Goal: Check status: Check status

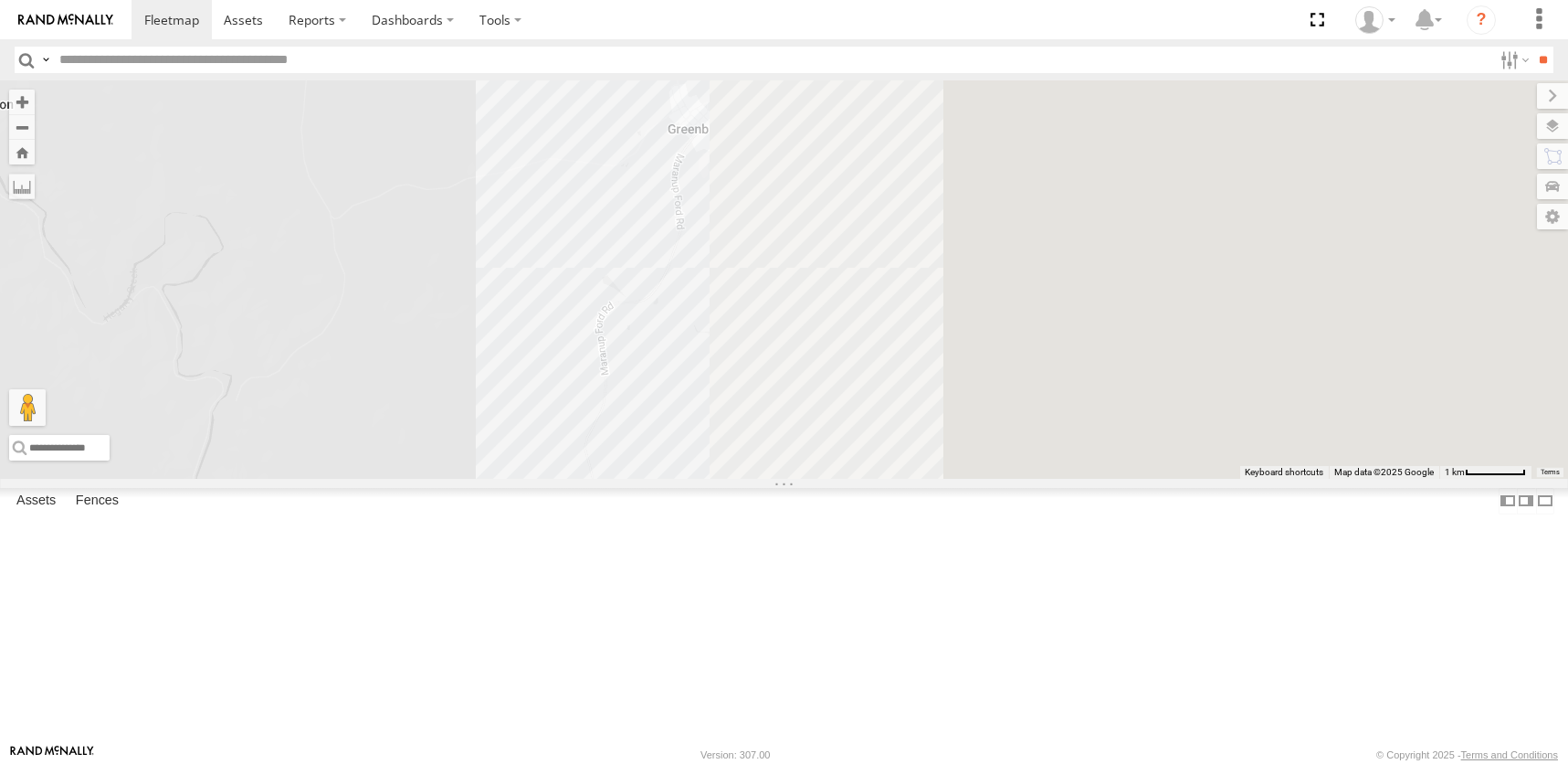
drag, startPoint x: 1190, startPoint y: 497, endPoint x: 445, endPoint y: 541, distance: 746.3
click at [441, 546] on main "← Move left → Move right ↑ Move up ↓ Move down + Zoom in - Zoom out Home Jump l…" at bounding box center [784, 412] width 1568 height 663
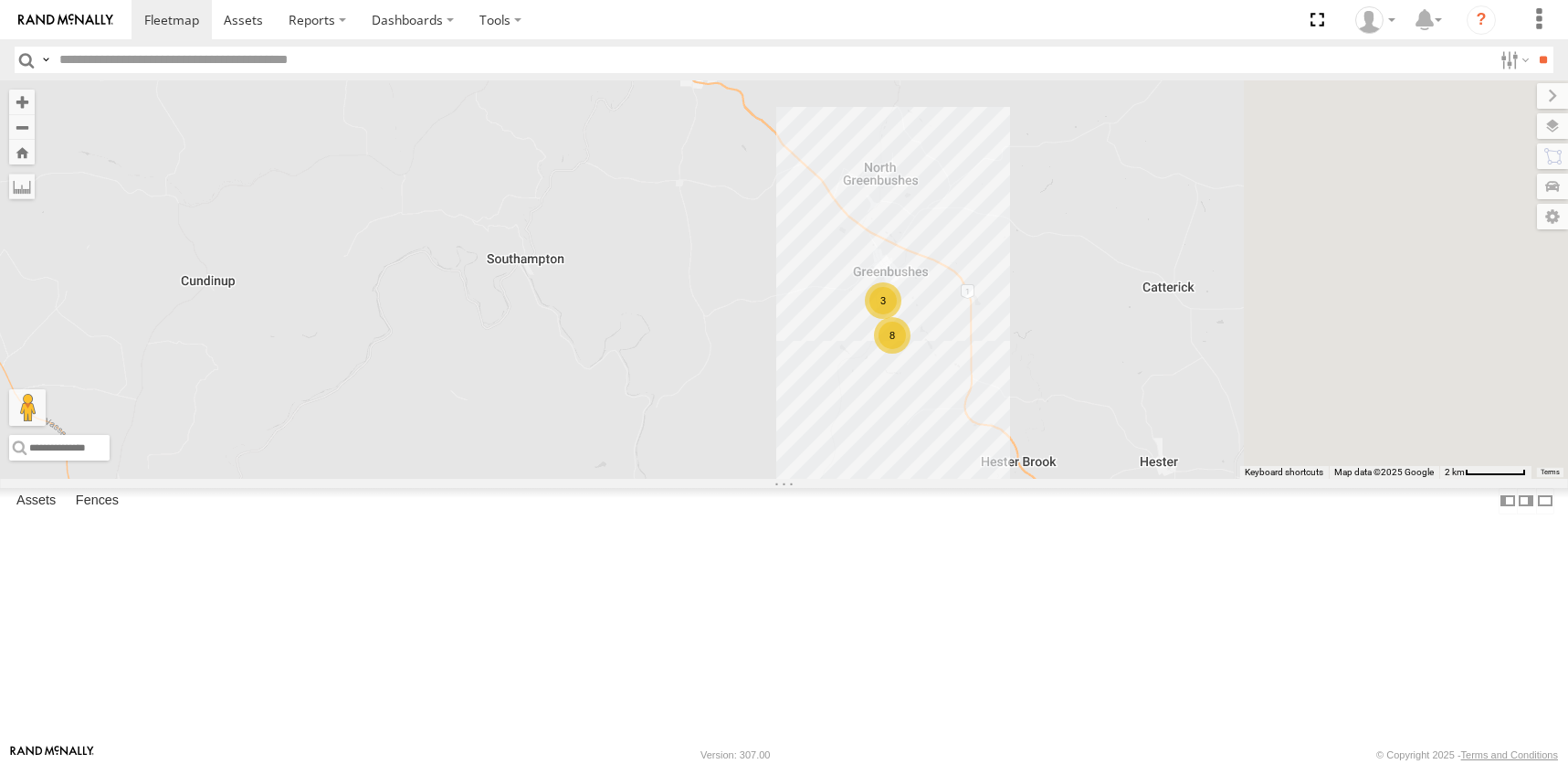
drag, startPoint x: 1203, startPoint y: 493, endPoint x: 1013, endPoint y: 493, distance: 190.0
click at [1013, 478] on div "8 3" at bounding box center [784, 278] width 1568 height 397
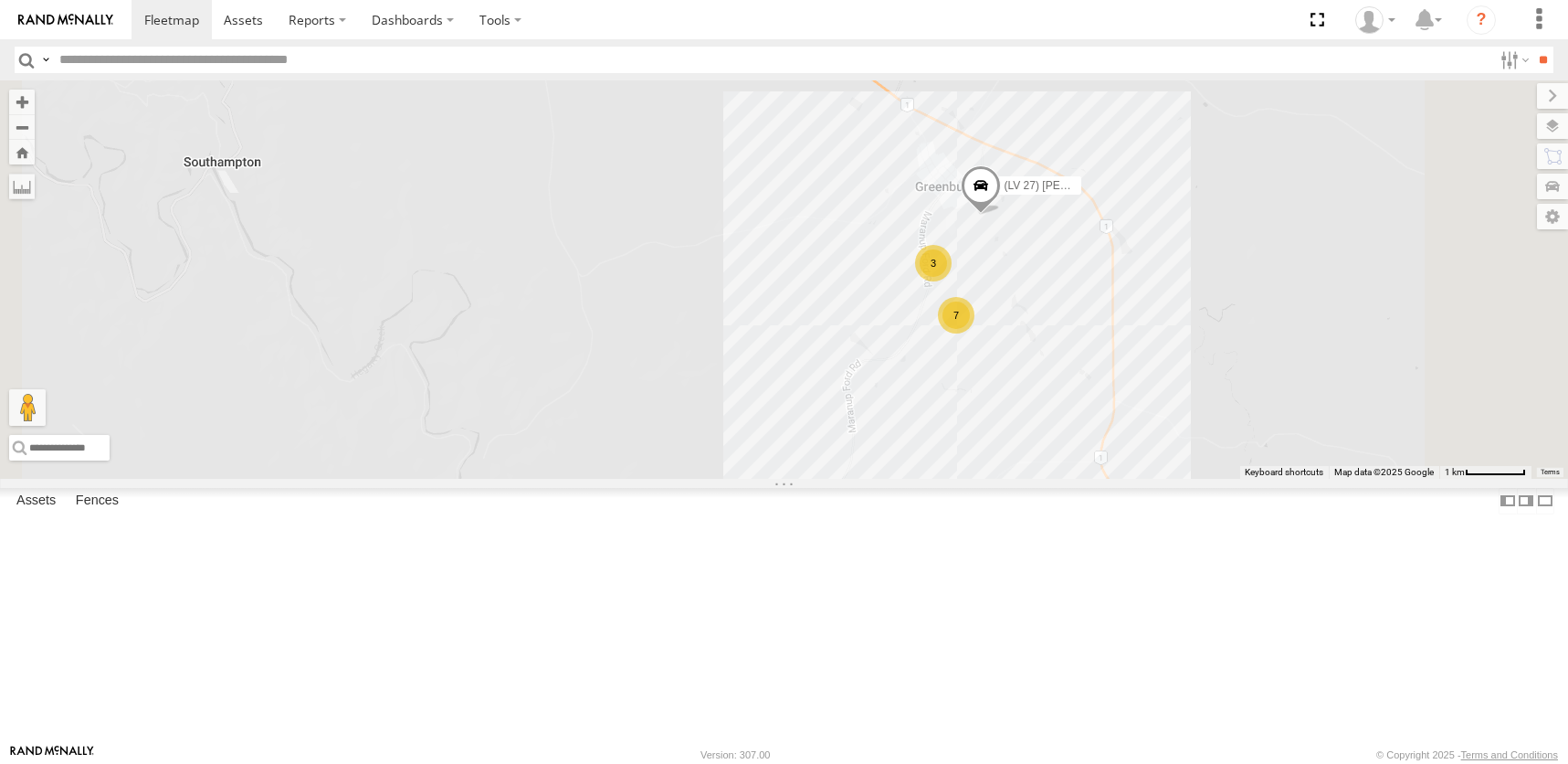
click at [1000, 214] on span at bounding box center [980, 191] width 40 height 50
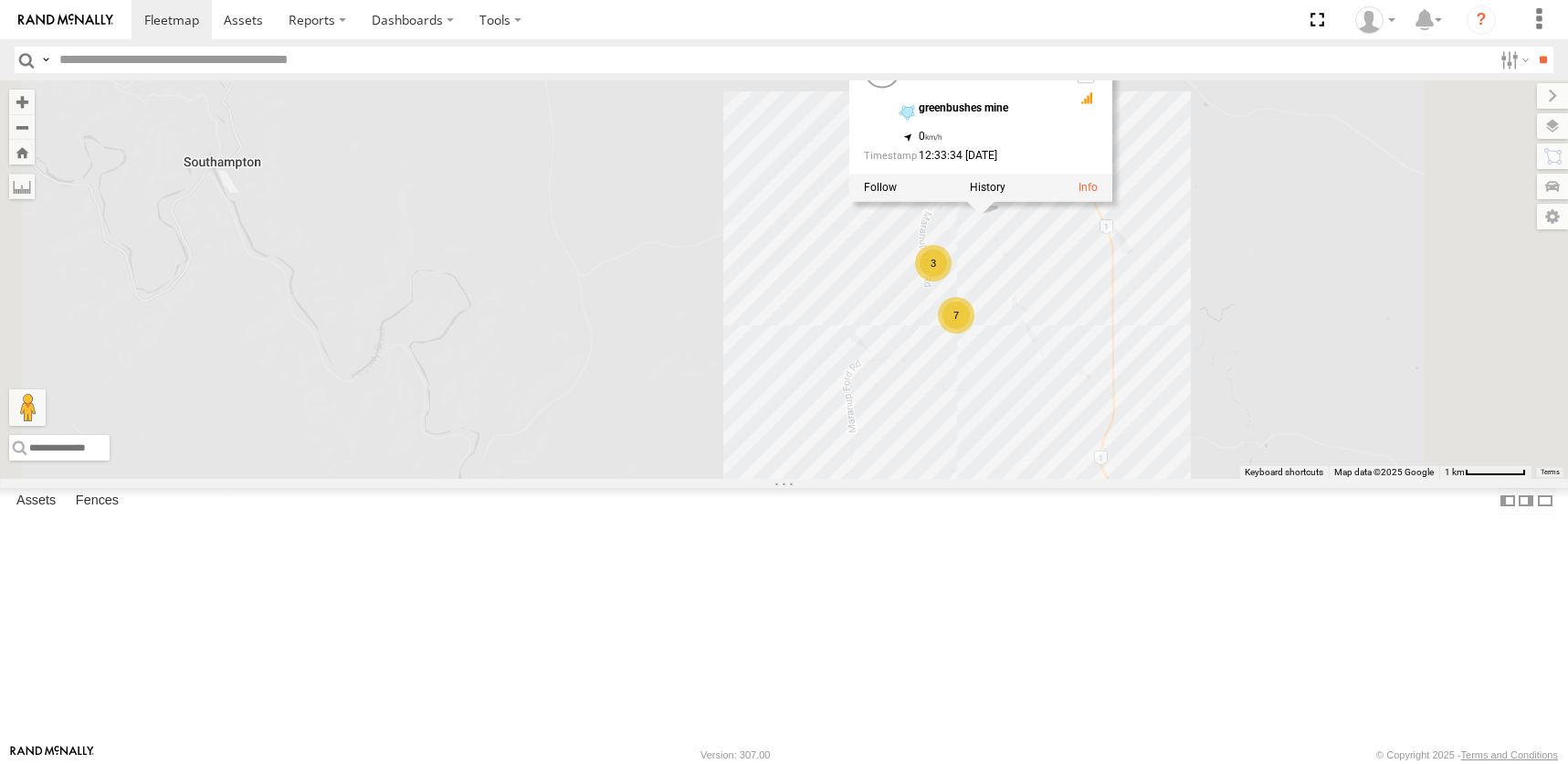
click at [1004, 193] on label at bounding box center [986, 187] width 35 height 12
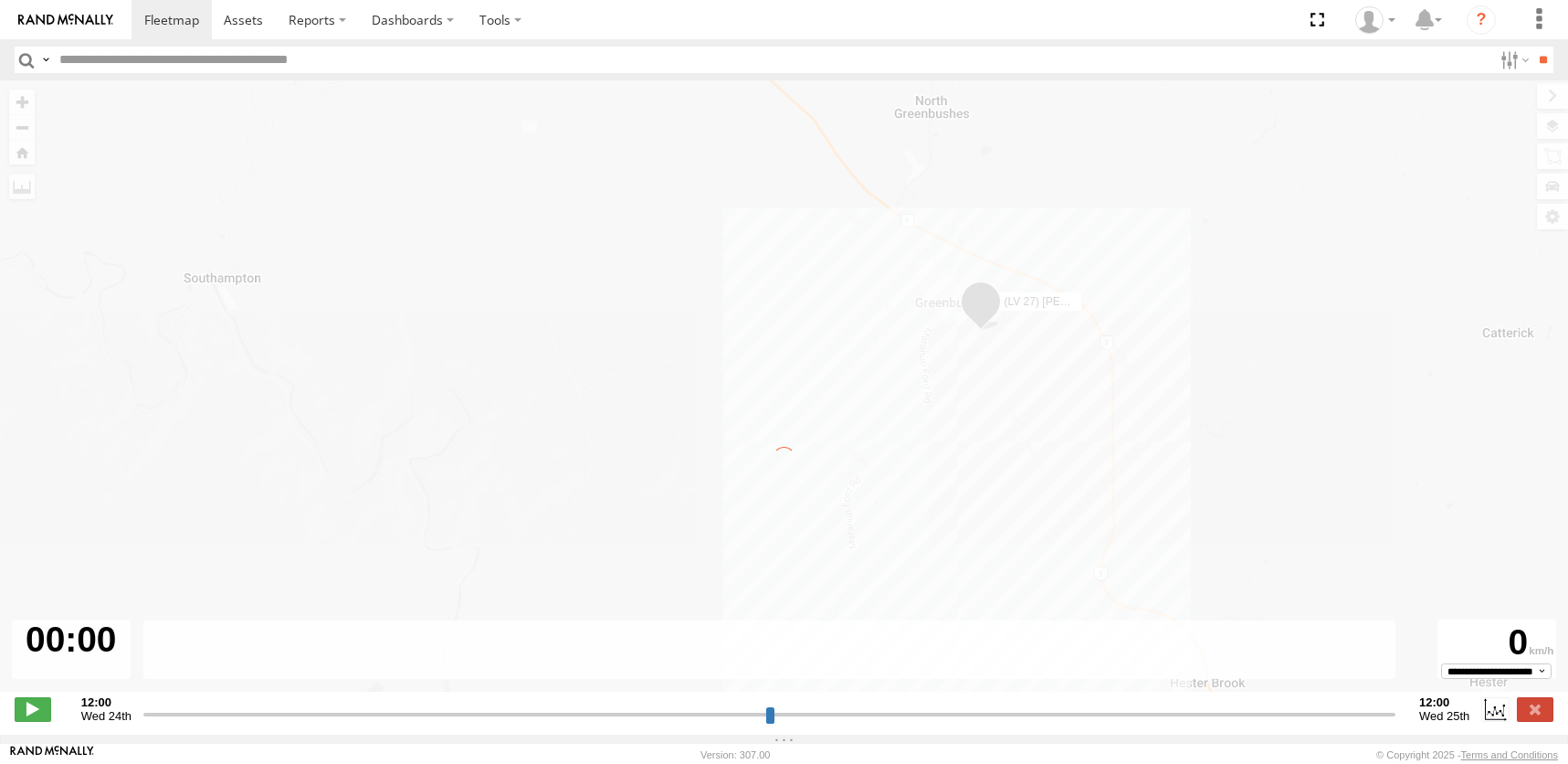
type input "**********"
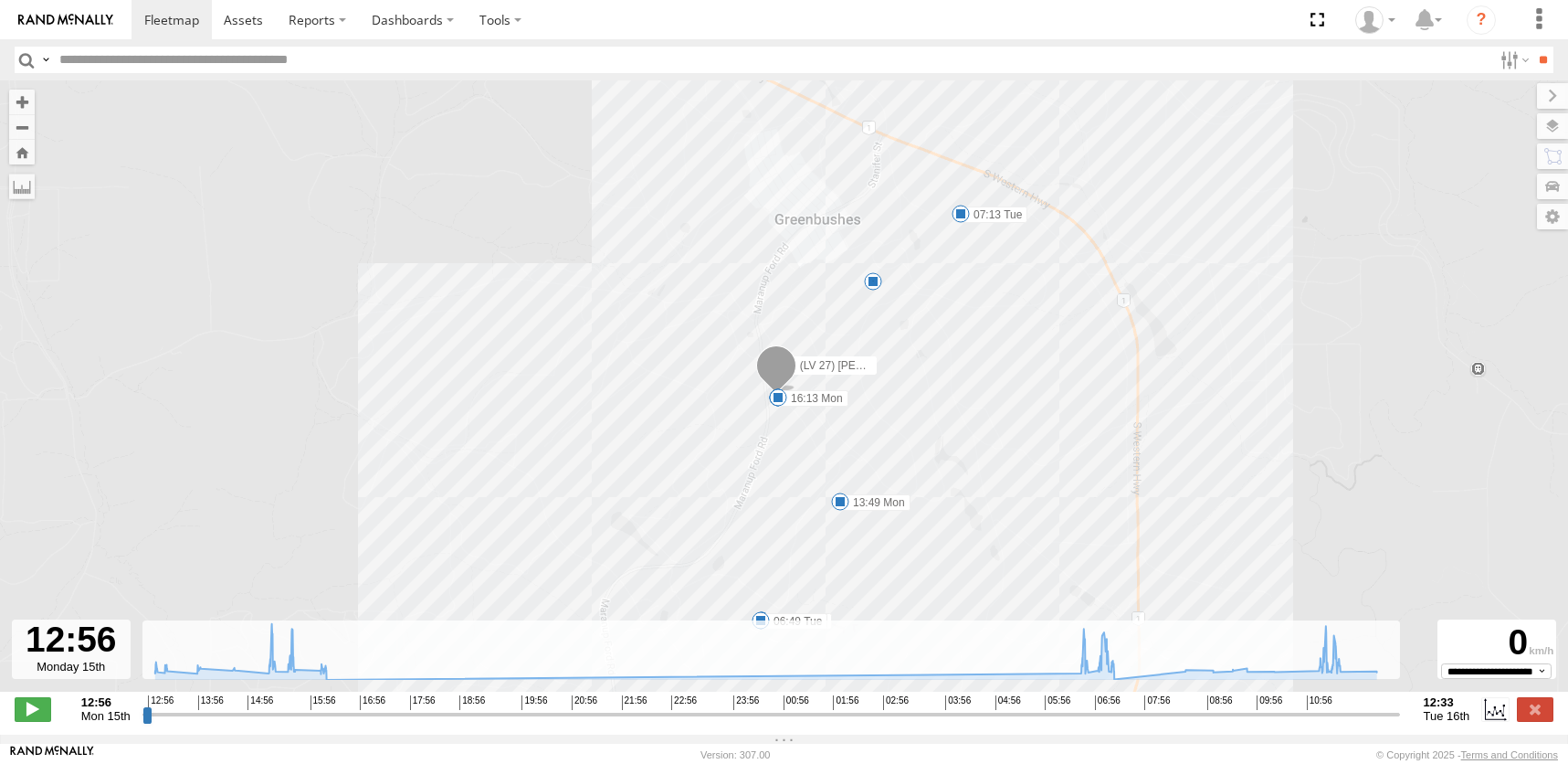
click at [872, 278] on div "9" at bounding box center [872, 281] width 18 height 18
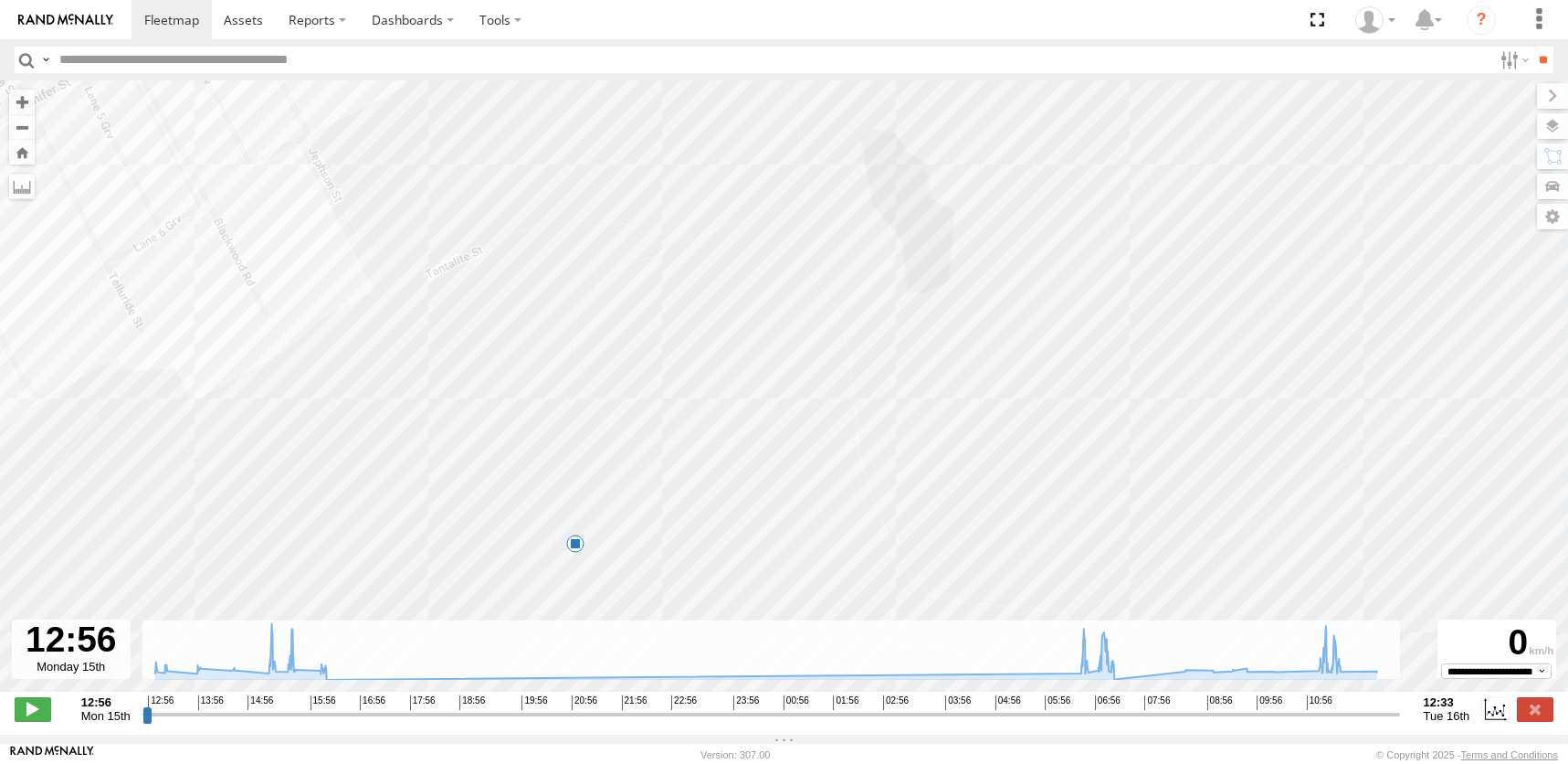
drag, startPoint x: 1332, startPoint y: 520, endPoint x: 720, endPoint y: 529, distance: 612.1
click at [706, 532] on div "(LV 27) [PERSON_NAME] 15:15 Mon 15:27 Mon 06:49 Tue 13:11 Mon 13:49 Mon 14:30 M…" at bounding box center [784, 395] width 1568 height 631
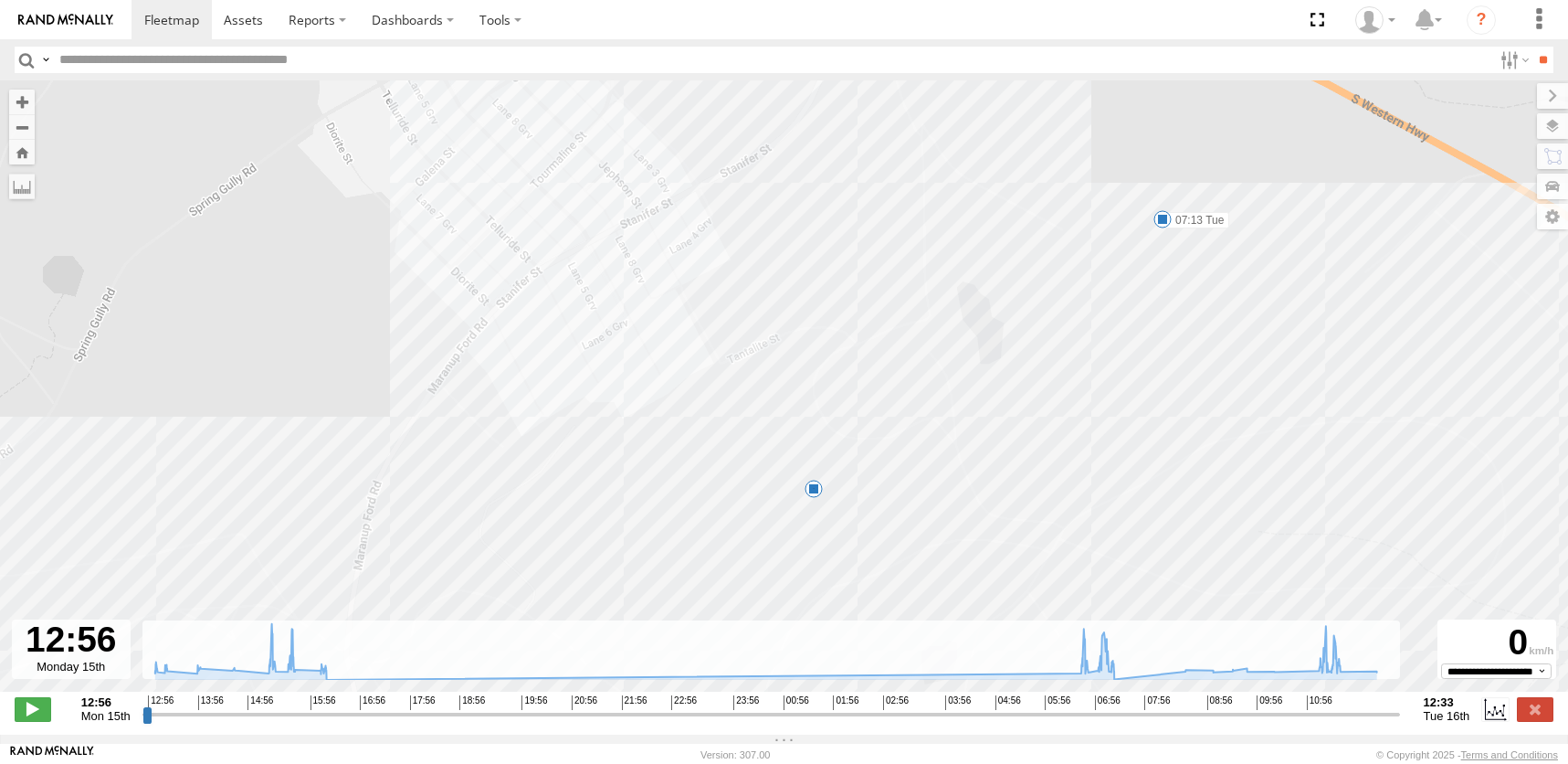
click at [1160, 221] on span at bounding box center [1161, 219] width 18 height 18
click at [811, 493] on div "9" at bounding box center [813, 488] width 18 height 18
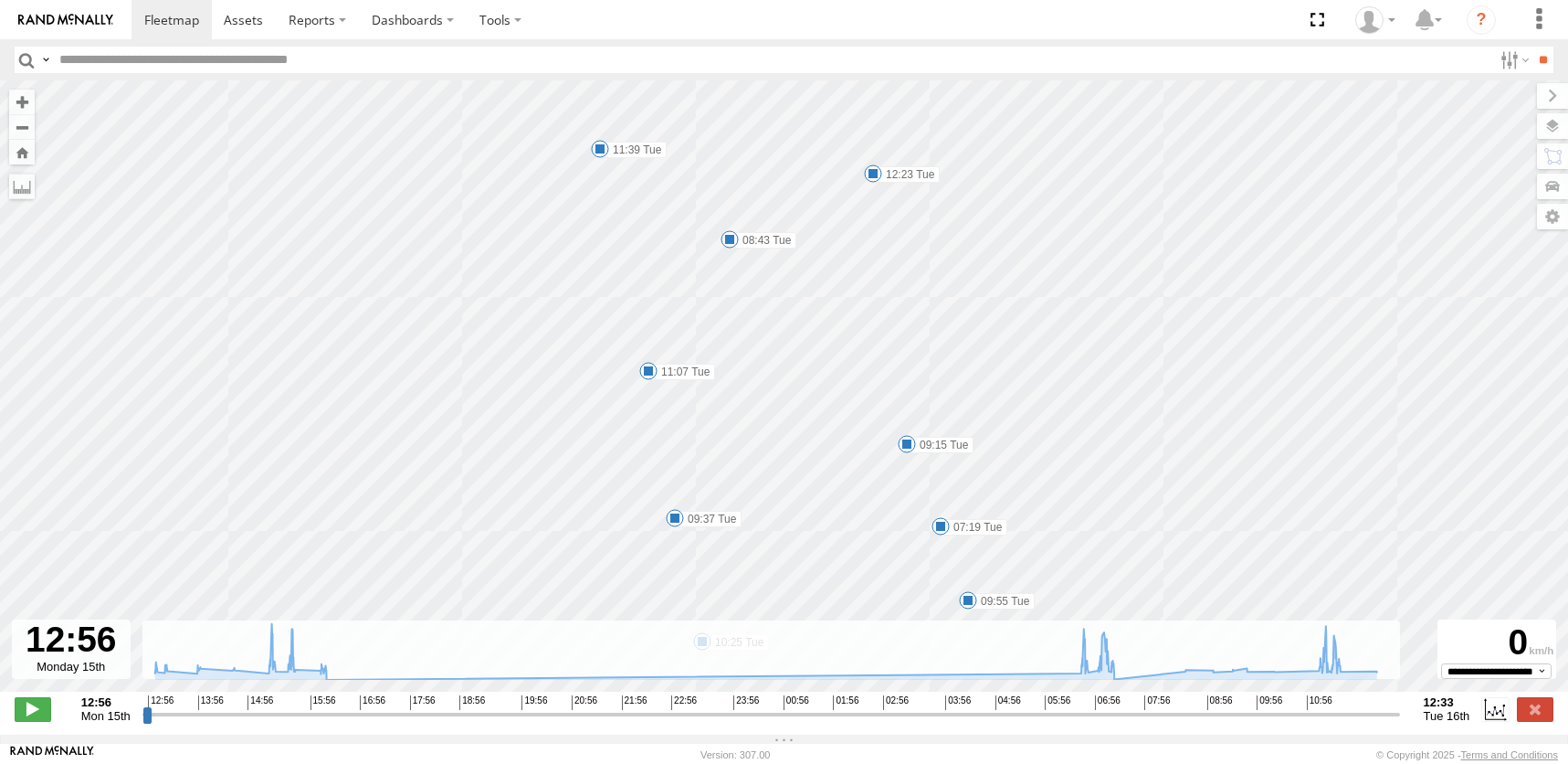
click at [906, 443] on span at bounding box center [906, 443] width 18 height 18
click at [943, 528] on span at bounding box center [940, 526] width 18 height 18
click at [967, 601] on span at bounding box center [967, 599] width 18 height 18
click at [873, 171] on span at bounding box center [872, 173] width 18 height 18
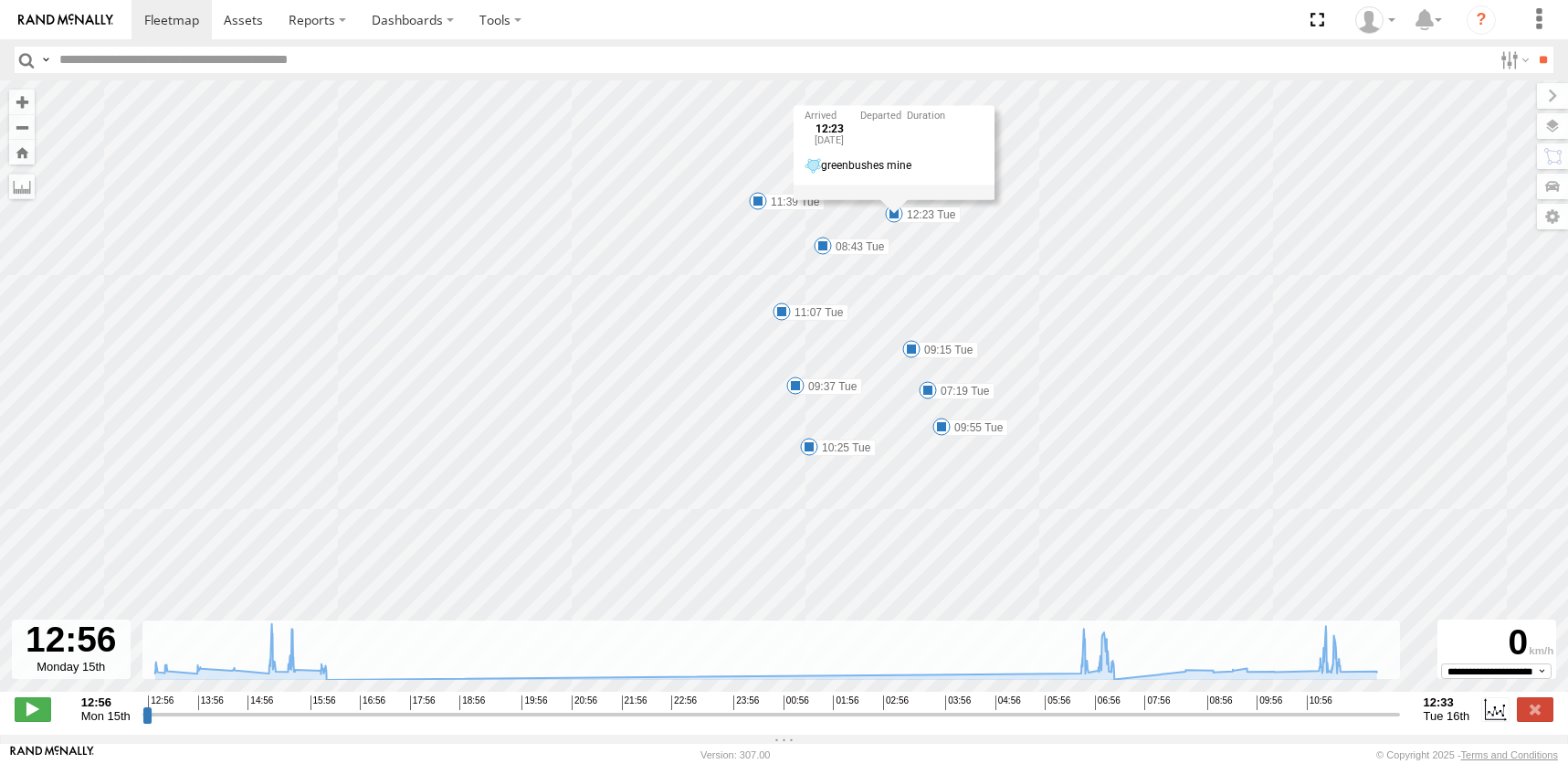
click at [758, 199] on span at bounding box center [757, 200] width 18 height 18
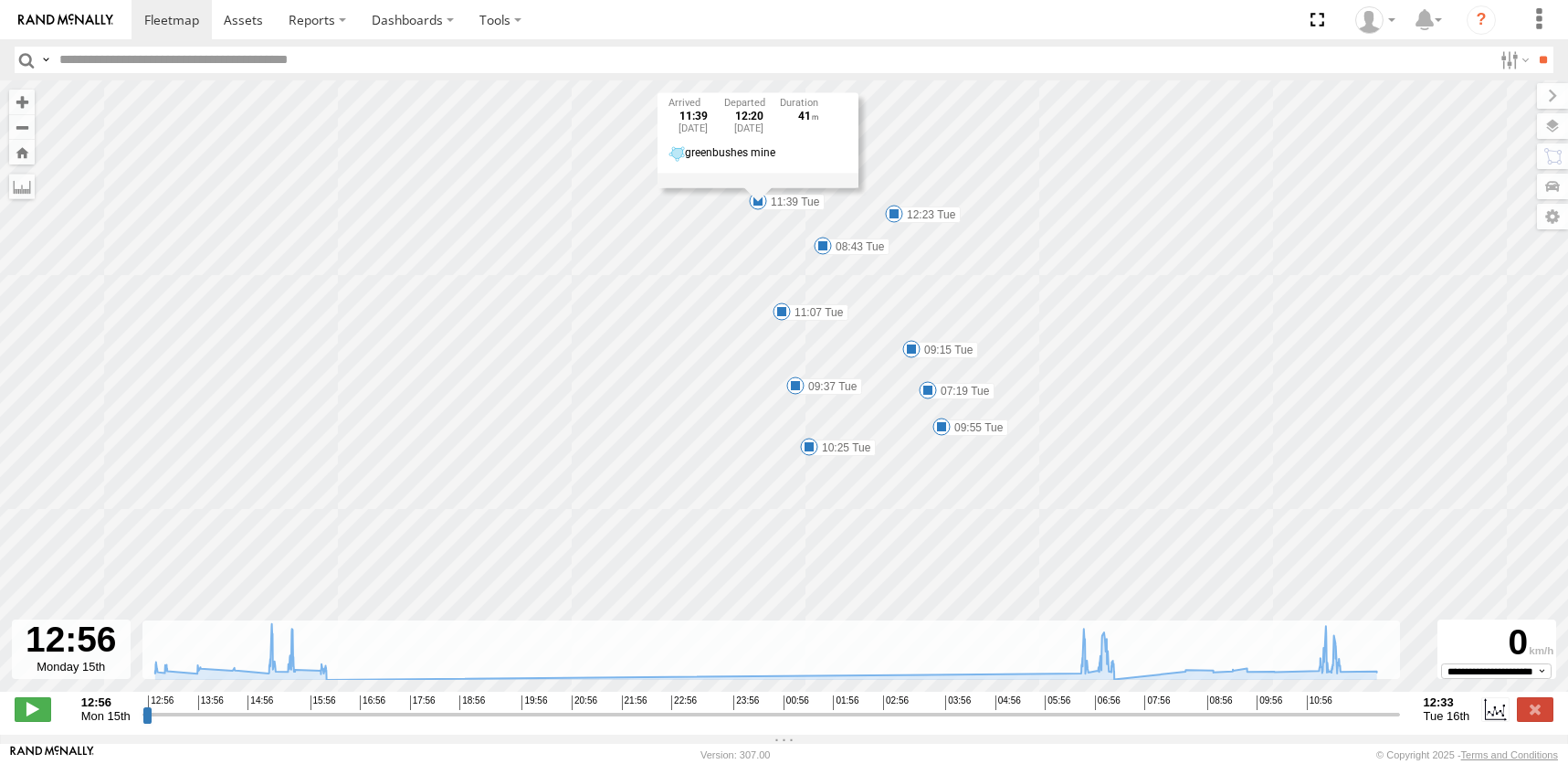
click at [784, 312] on span at bounding box center [781, 311] width 18 height 18
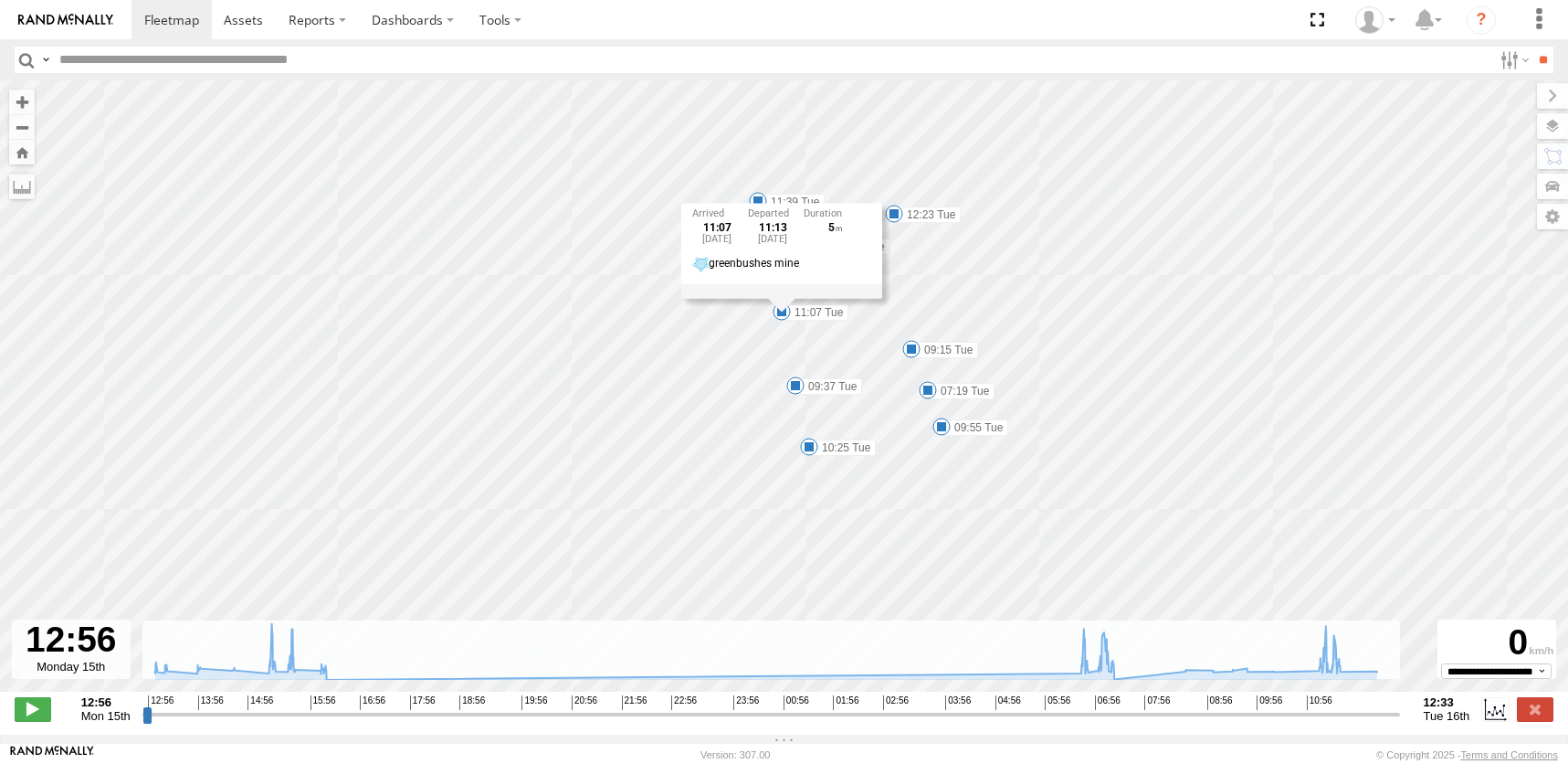
click at [790, 390] on span at bounding box center [795, 385] width 18 height 18
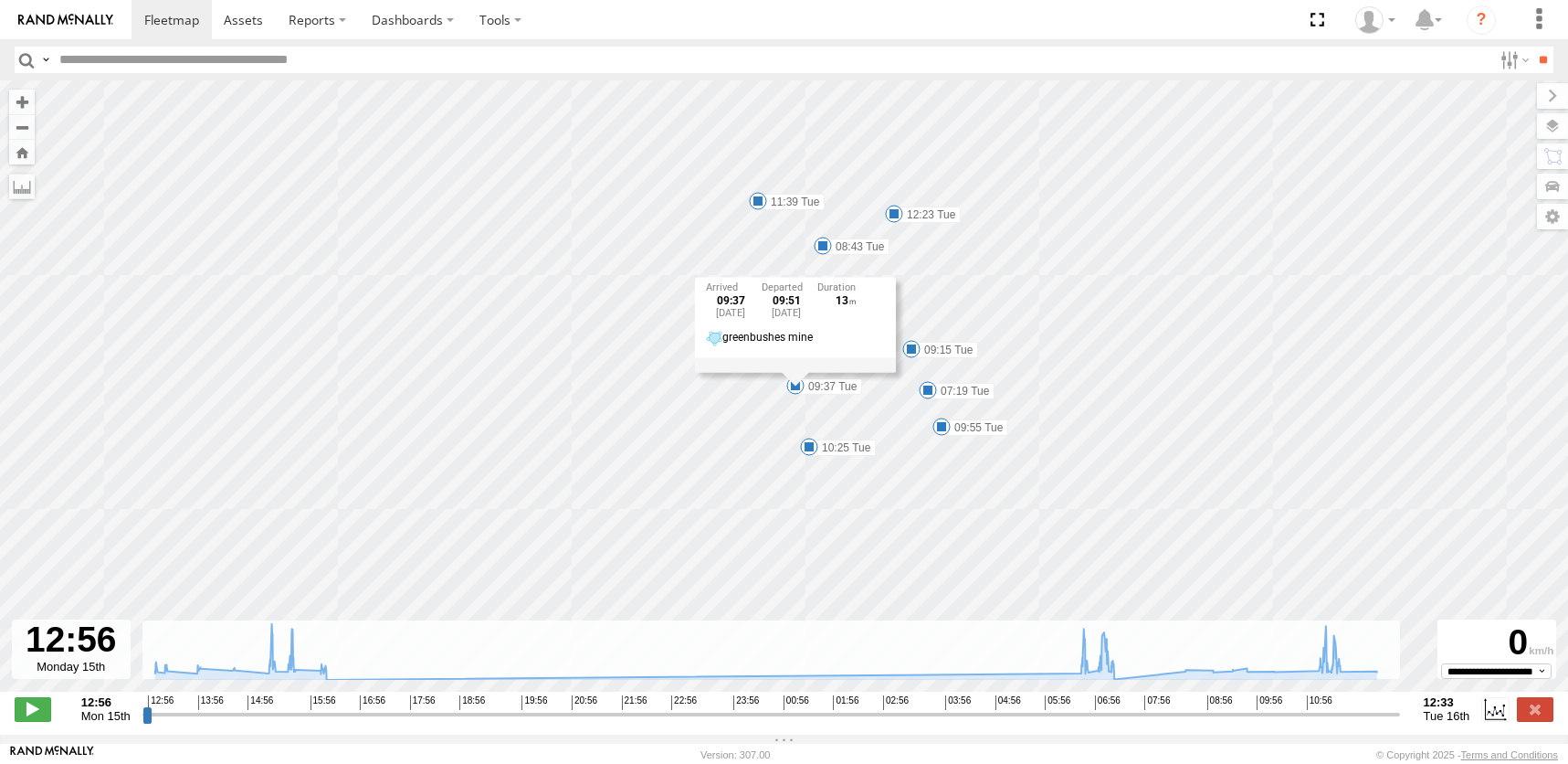
click at [806, 448] on span at bounding box center [808, 446] width 18 height 18
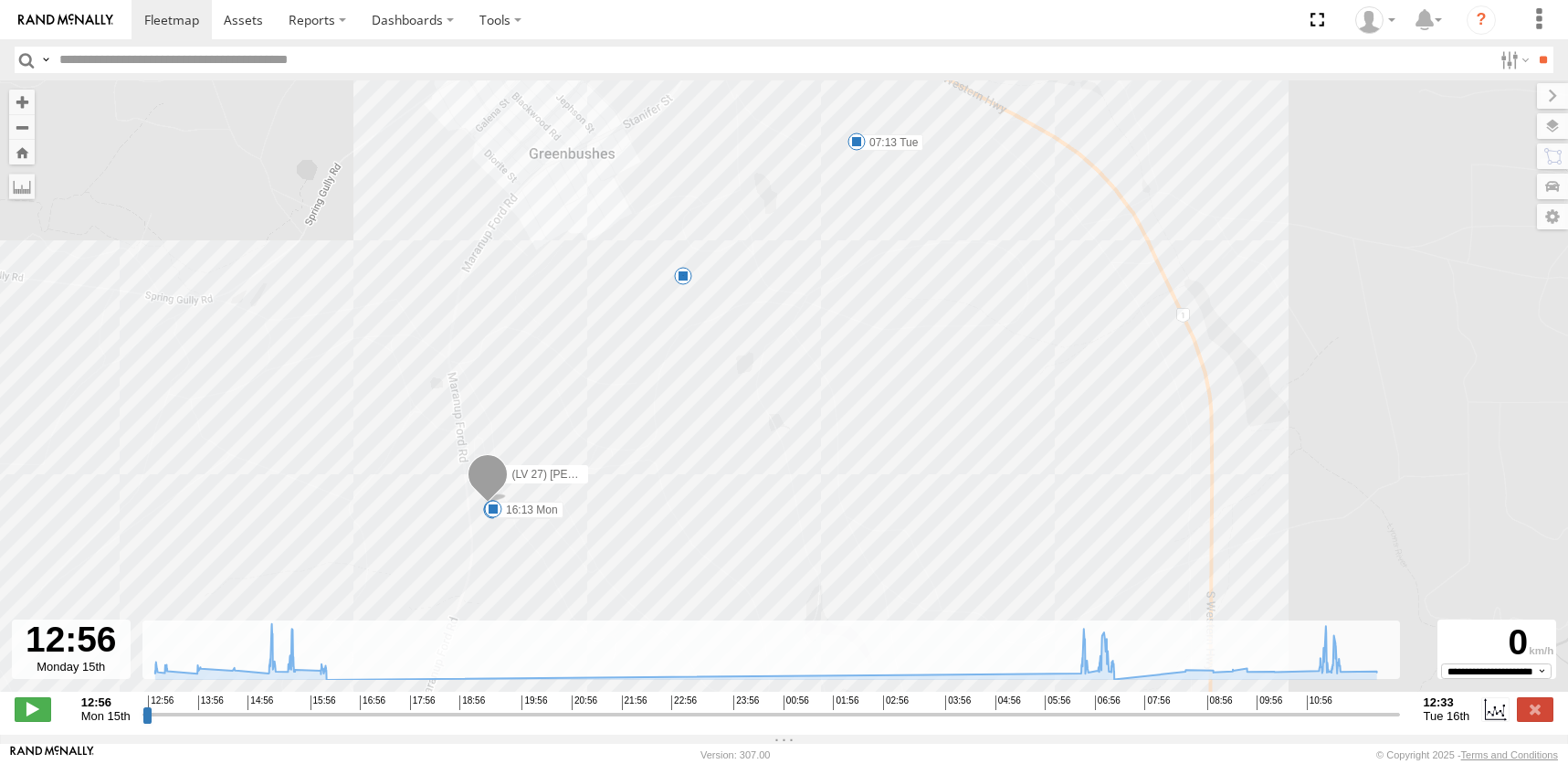
drag, startPoint x: 502, startPoint y: 310, endPoint x: 510, endPoint y: 85, distance: 225.1
click at [503, 88] on div "(LV 27) [PERSON_NAME] 15:15 Mon 15:27 Mon 06:49 Tue 13:11 Mon 13:49 Mon 14:30 M…" at bounding box center [784, 395] width 1568 height 631
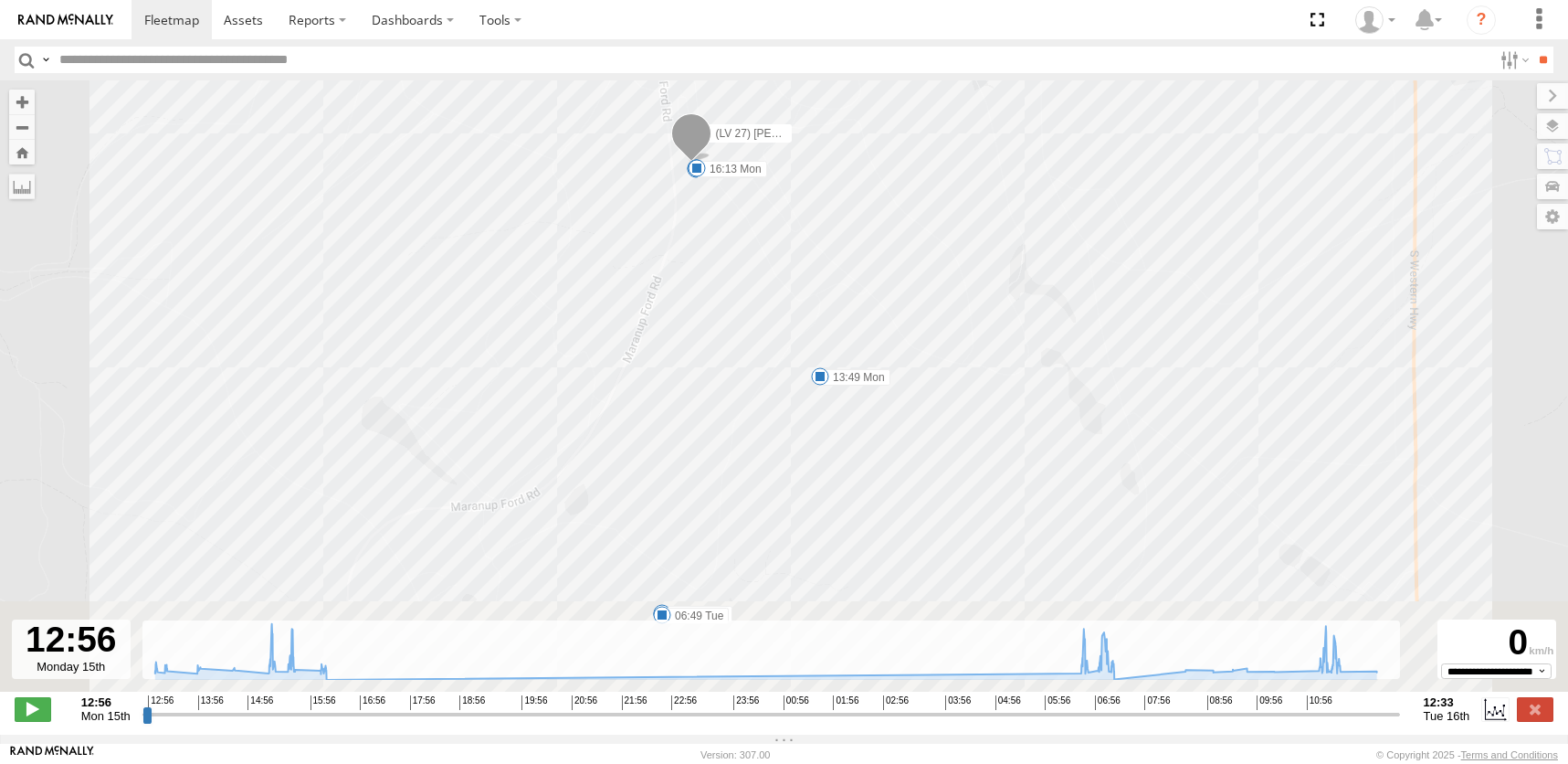
drag, startPoint x: 473, startPoint y: 559, endPoint x: 570, endPoint y: 283, distance: 292.5
click at [570, 283] on div "(LV 27) [PERSON_NAME] 15:15 Mon 15:27 Mon 06:49 Tue 13:11 Mon 13:49 Mon 14:30 M…" at bounding box center [784, 395] width 1568 height 631
click at [682, 568] on span at bounding box center [681, 565] width 18 height 18
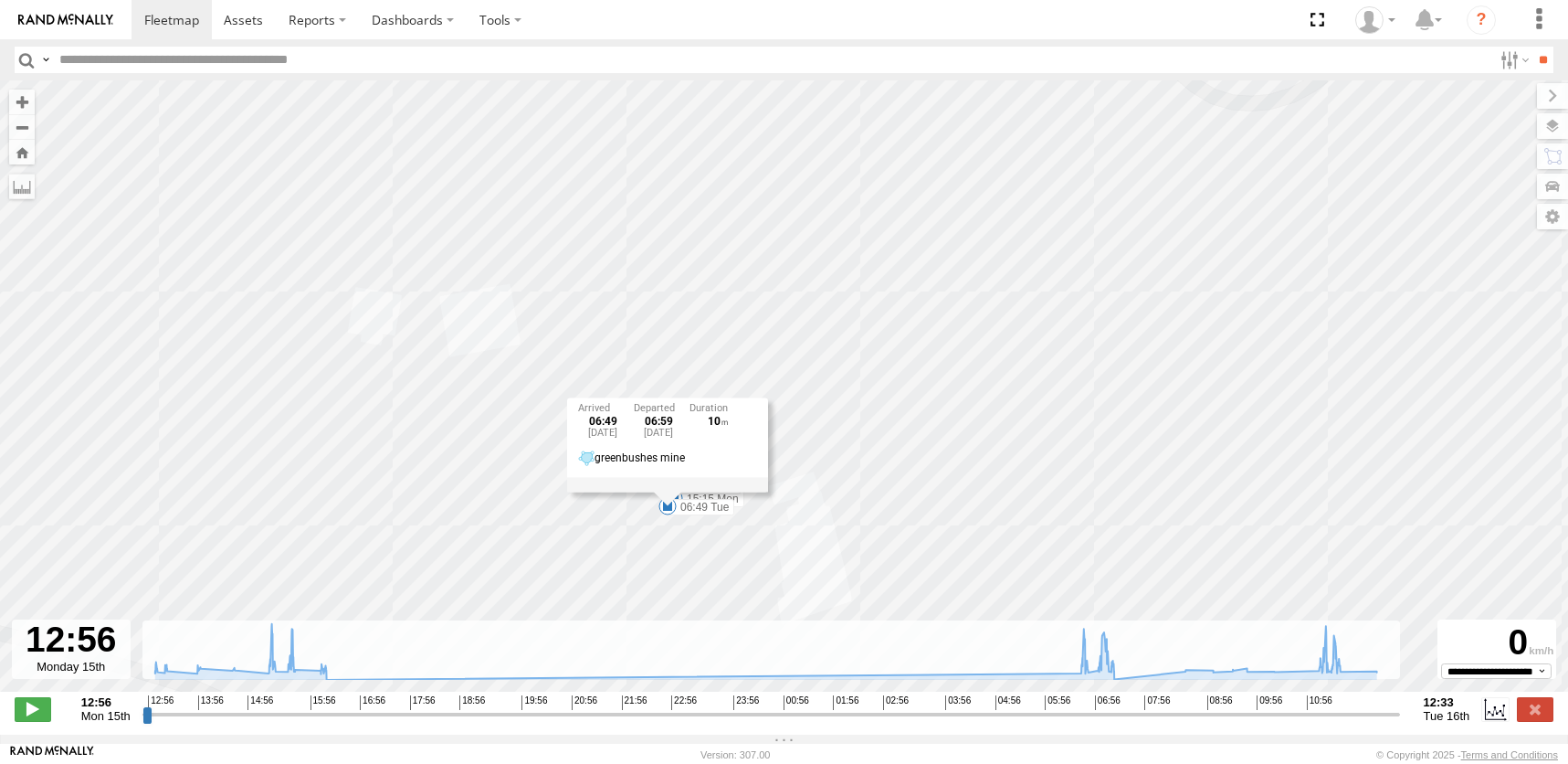
click at [845, 533] on div "(LV 27) [PERSON_NAME] 15:15 Mon 15:27 Mon 06:49 Tue 13:11 Mon 13:49 Mon 14:30 M…" at bounding box center [784, 395] width 1568 height 631
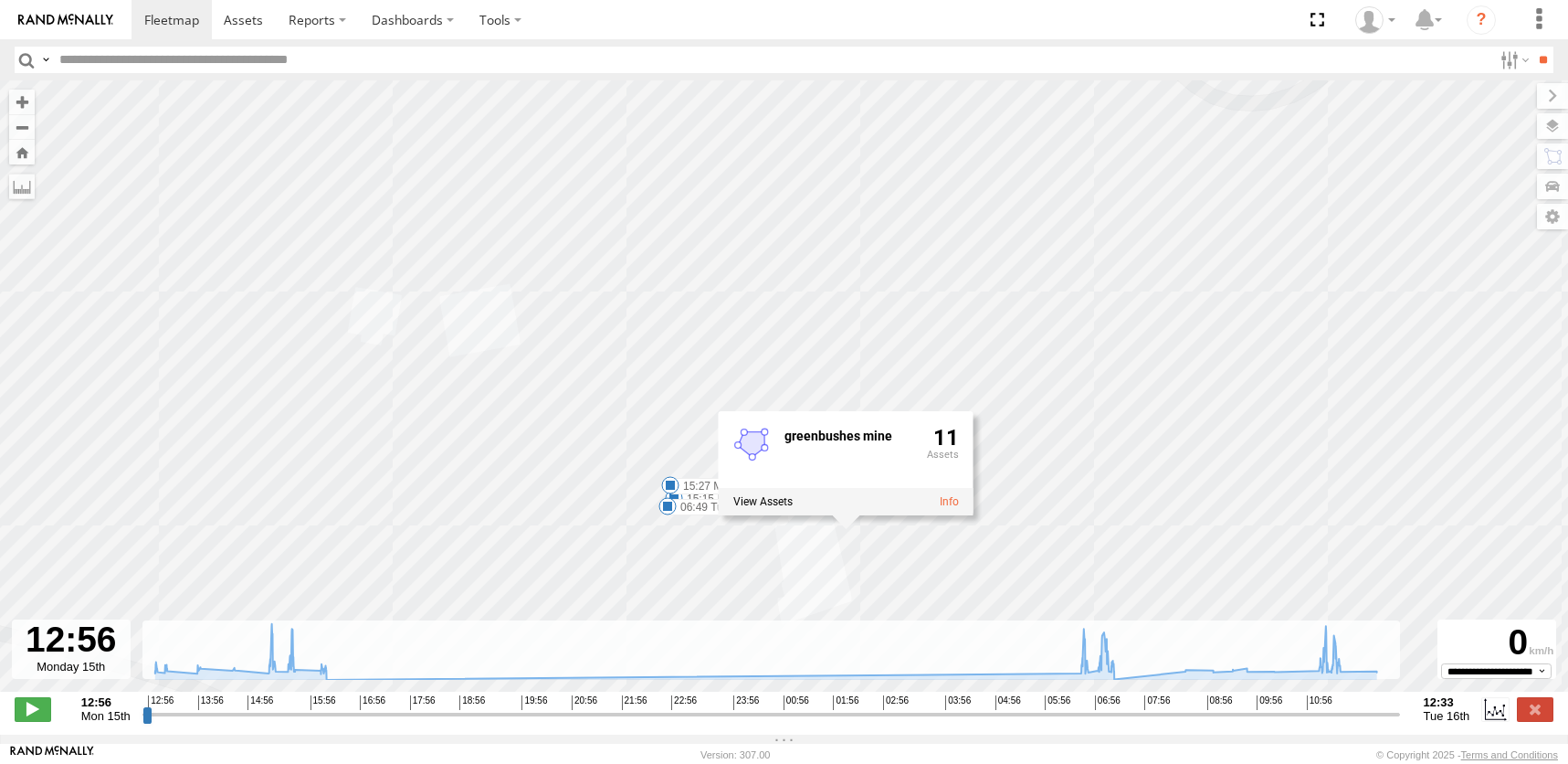
click at [634, 352] on div "(LV 27) [PERSON_NAME] 15:15 Mon 15:27 Mon 06:49 Tue 13:11 Mon 13:49 Mon 14:30 M…" at bounding box center [784, 395] width 1568 height 631
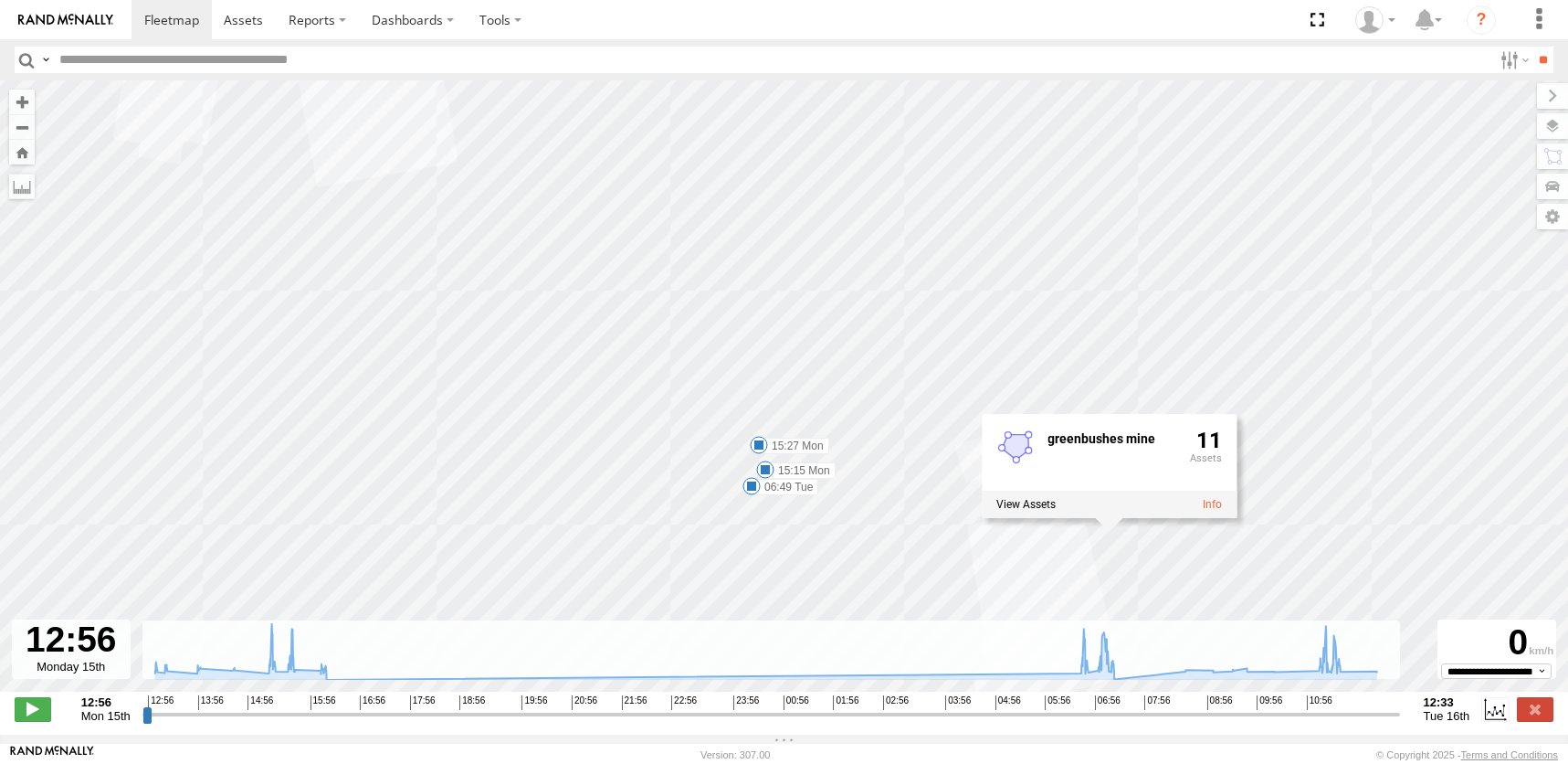
click at [762, 467] on span at bounding box center [764, 469] width 18 height 18
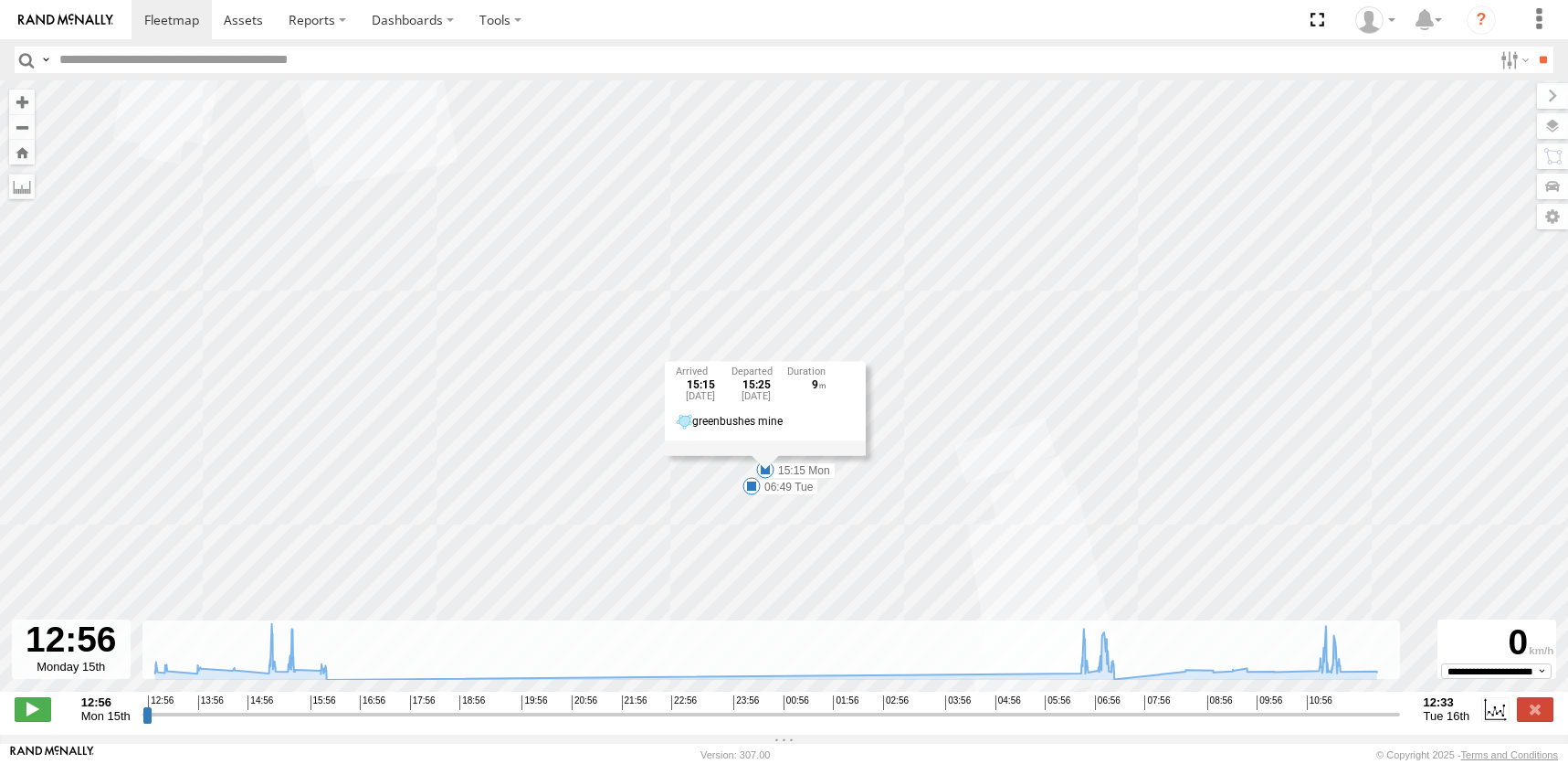
click at [634, 481] on div "(LV 27) [PERSON_NAME] 15:15 Mon 15:27 Mon 06:49 Tue 13:11 Mon 13:49 Mon 14:30 M…" at bounding box center [784, 395] width 1568 height 631
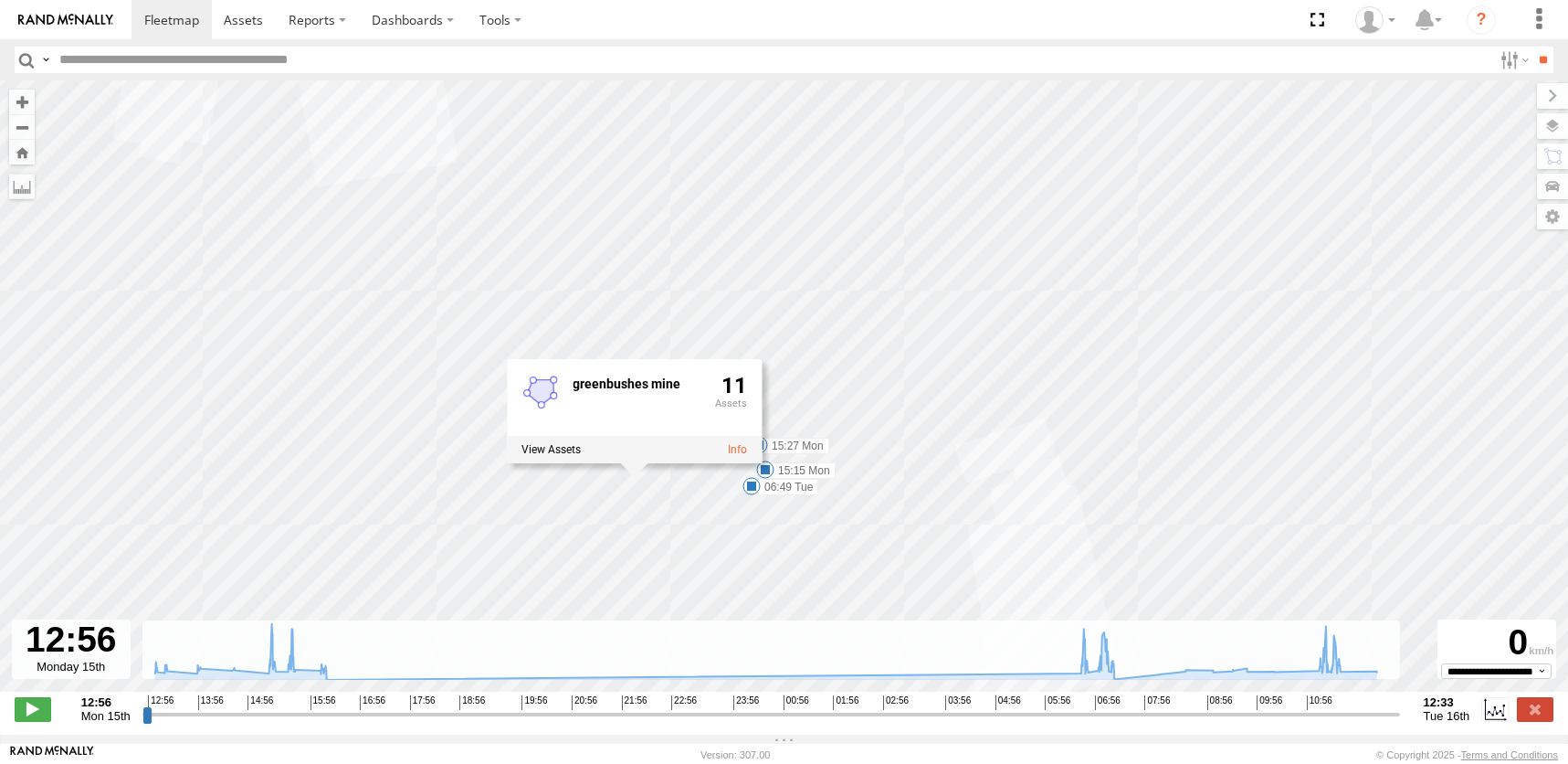
click at [1007, 411] on div "(LV 27) [PERSON_NAME] 15:15 Mon 15:27 Mon 06:49 Tue 13:11 Mon 13:49 Mon 14:30 M…" at bounding box center [784, 395] width 1568 height 631
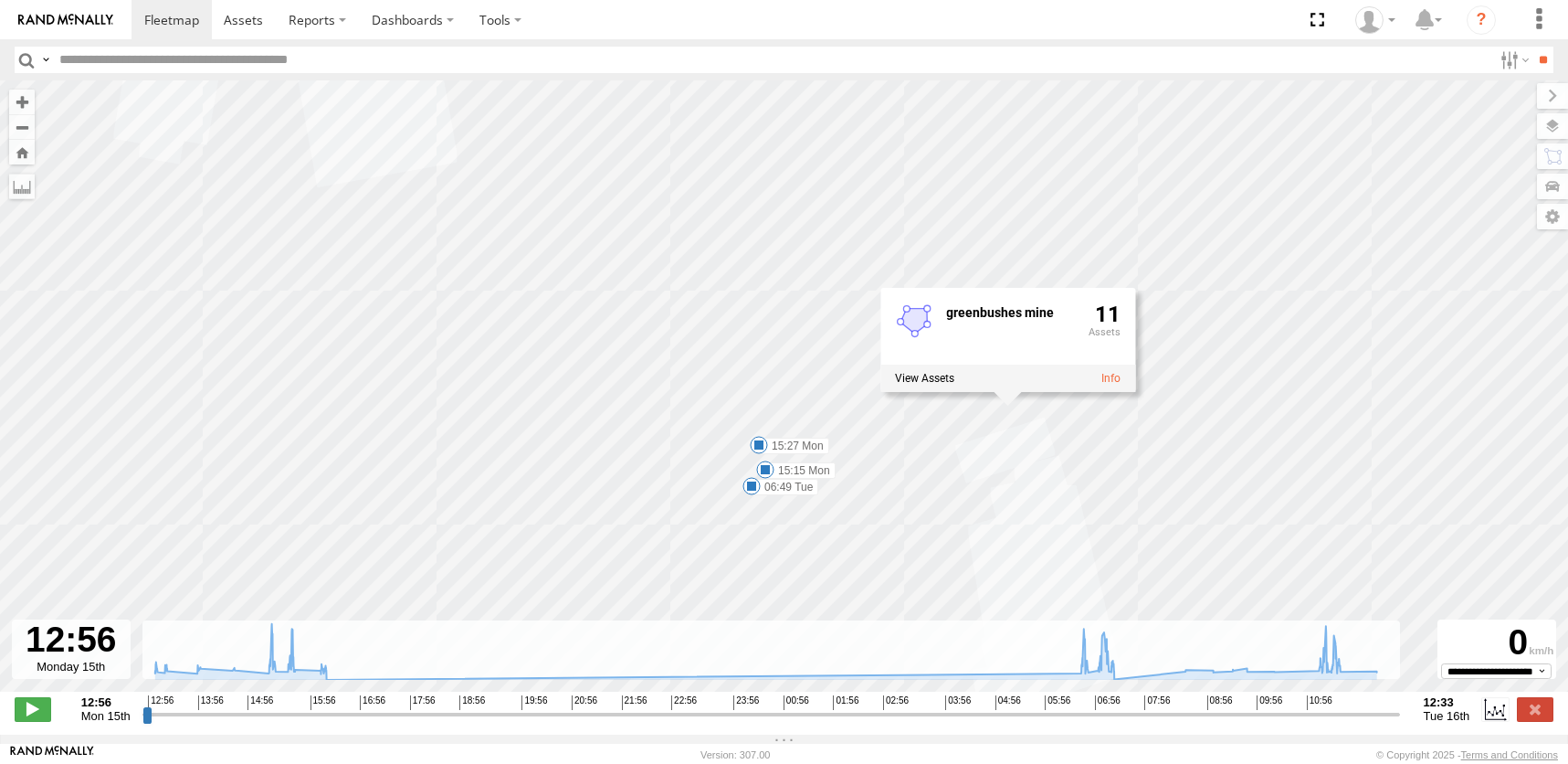
click at [757, 447] on span at bounding box center [758, 444] width 18 height 18
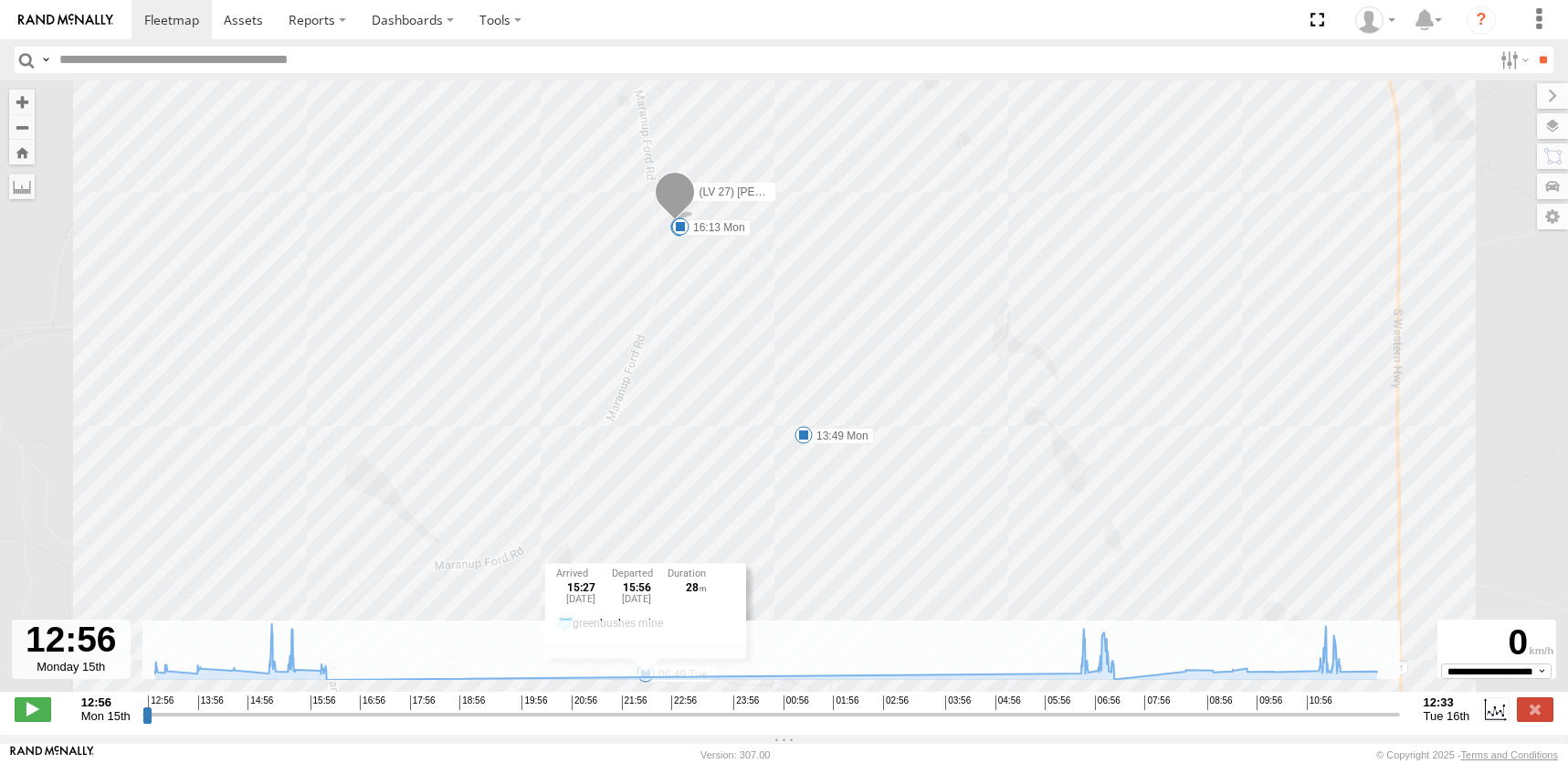
drag, startPoint x: 616, startPoint y: 447, endPoint x: 882, endPoint y: 603, distance: 308.4
click at [882, 603] on div "(LV 27) [PERSON_NAME] 15:15 Mon 15:27 Mon 06:49 Tue 13:11 Mon 13:49 Mon 14:30 M…" at bounding box center [784, 395] width 1568 height 631
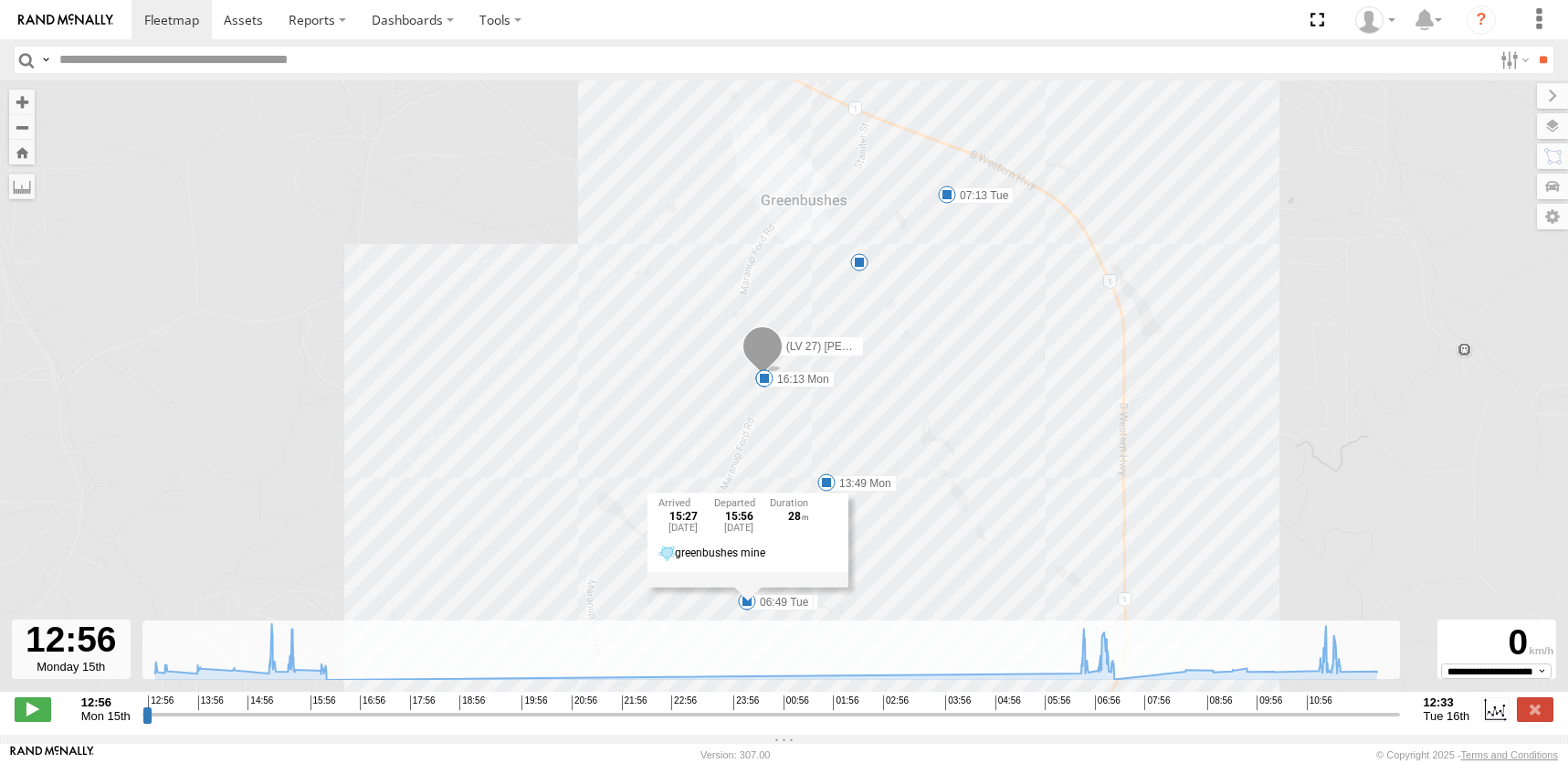
click at [583, 443] on div "(LV 27) [PERSON_NAME] 15:15 Mon 15:27 Mon 06:49 Tue 13:11 Mon 13:49 Mon 14:30 M…" at bounding box center [784, 395] width 1568 height 631
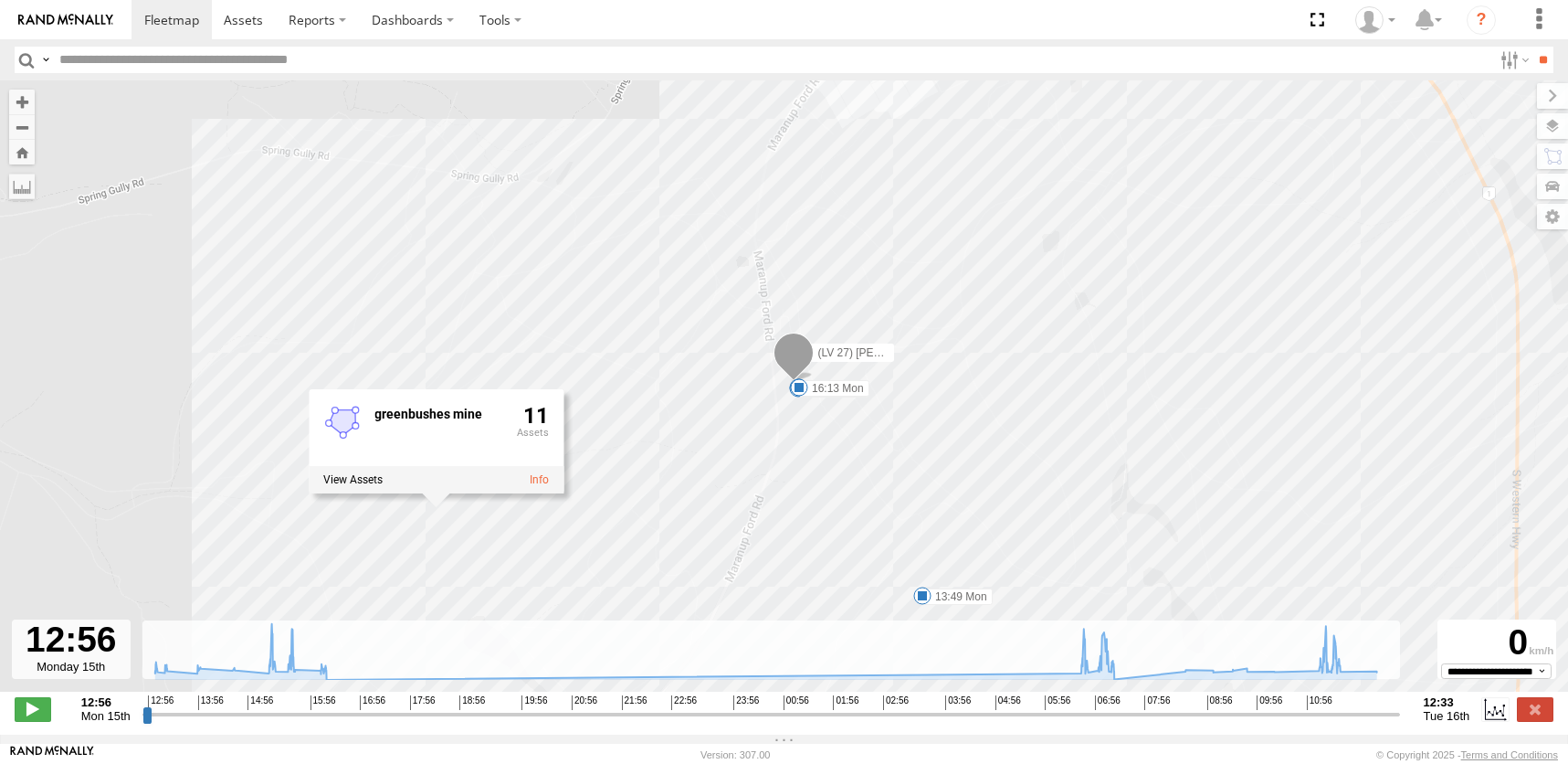
drag, startPoint x: 744, startPoint y: 476, endPoint x: 789, endPoint y: 589, distance: 121.6
click at [787, 601] on div "(LV 27) [PERSON_NAME] 15:15 Mon 15:27 Mon 06:49 Tue 13:11 Mon 13:49 Mon 14:30 M…" at bounding box center [784, 395] width 1568 height 631
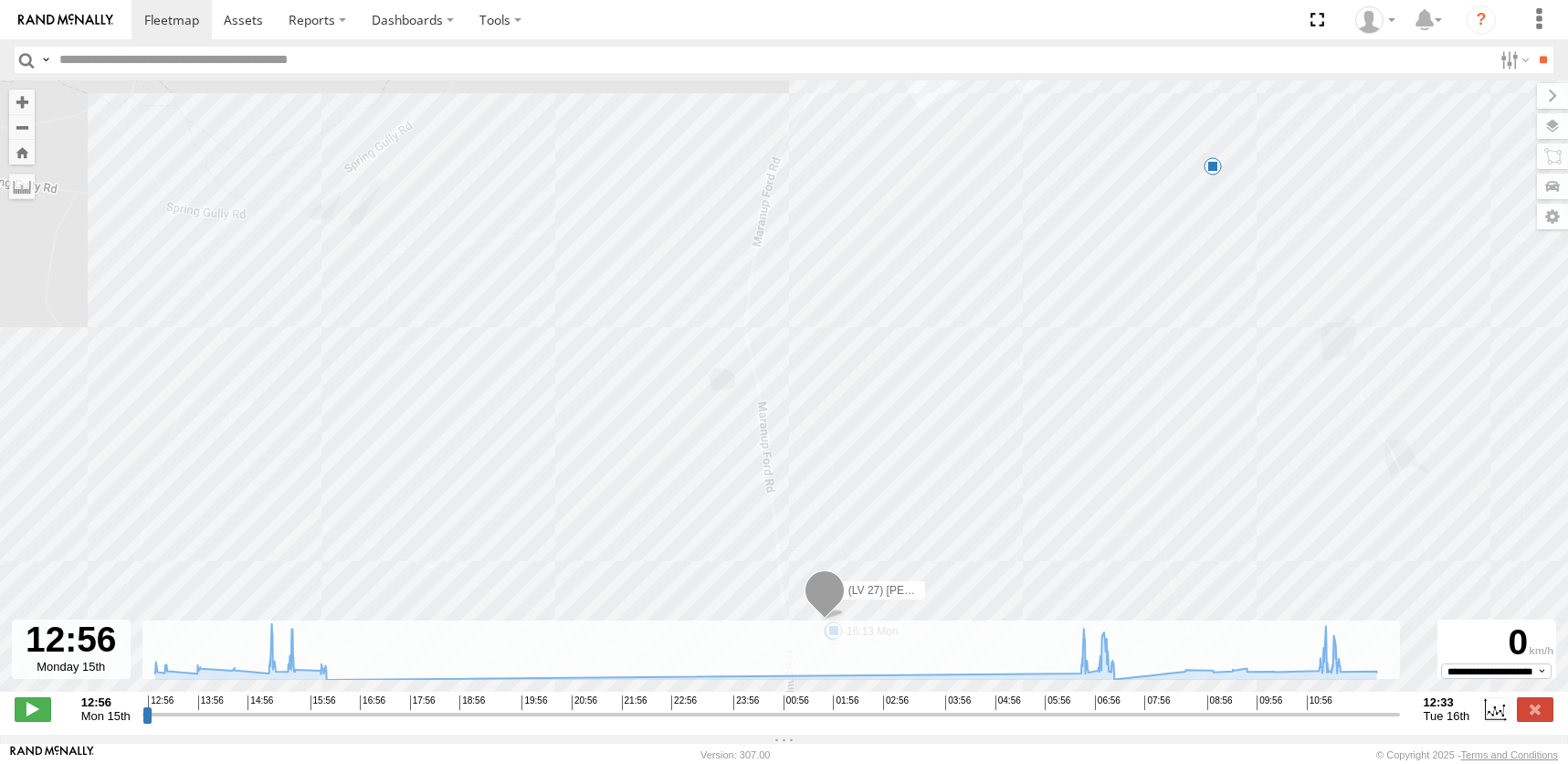
drag, startPoint x: 852, startPoint y: 561, endPoint x: 833, endPoint y: 297, distance: 264.7
click at [832, 301] on div "(LV 27) [PERSON_NAME] 15:15 Mon 15:27 Mon 06:49 Tue 13:11 Mon 13:49 Mon 14:30 M…" at bounding box center [784, 395] width 1568 height 631
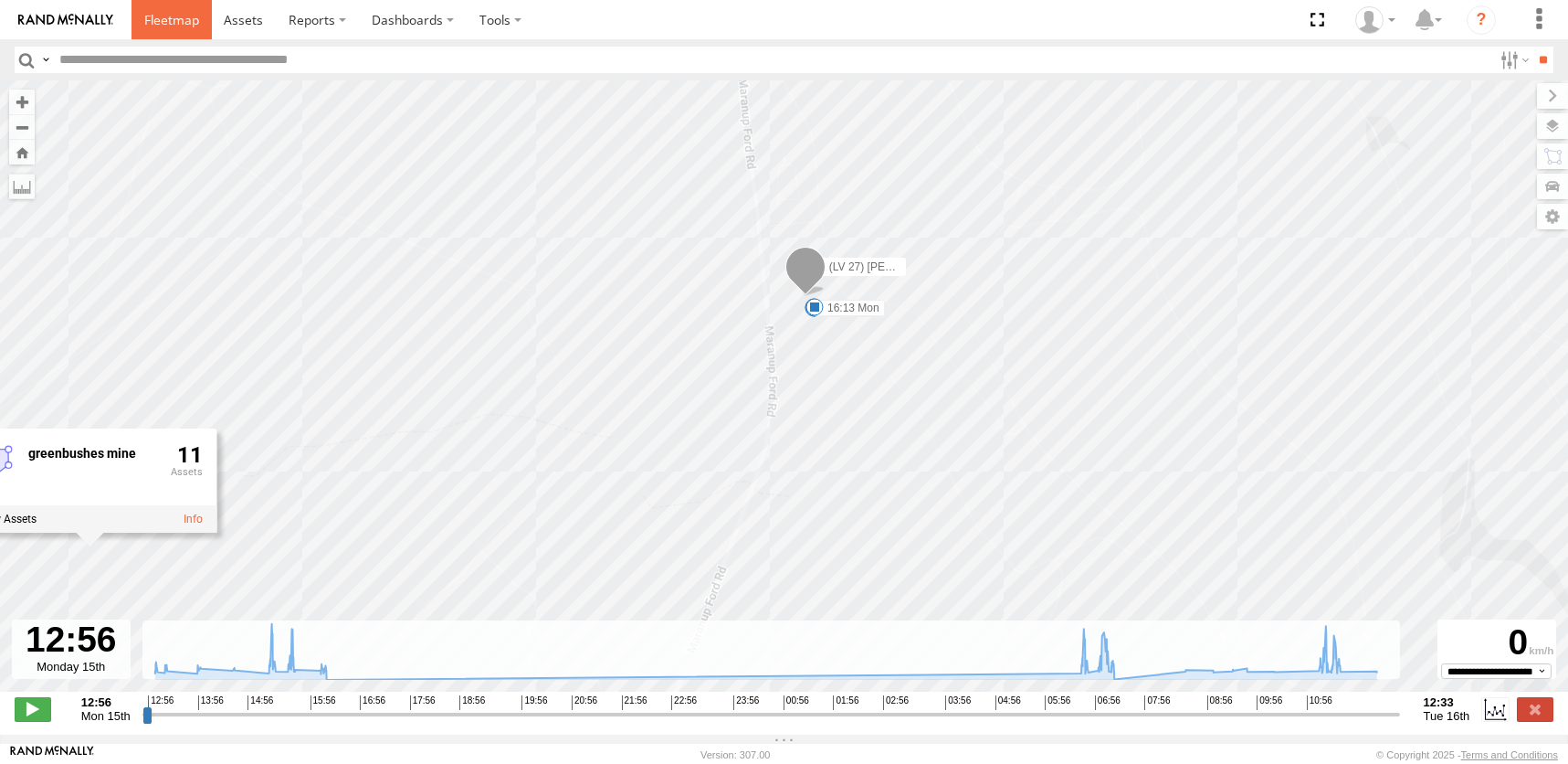
click at [149, 20] on span at bounding box center [172, 20] width 55 height 17
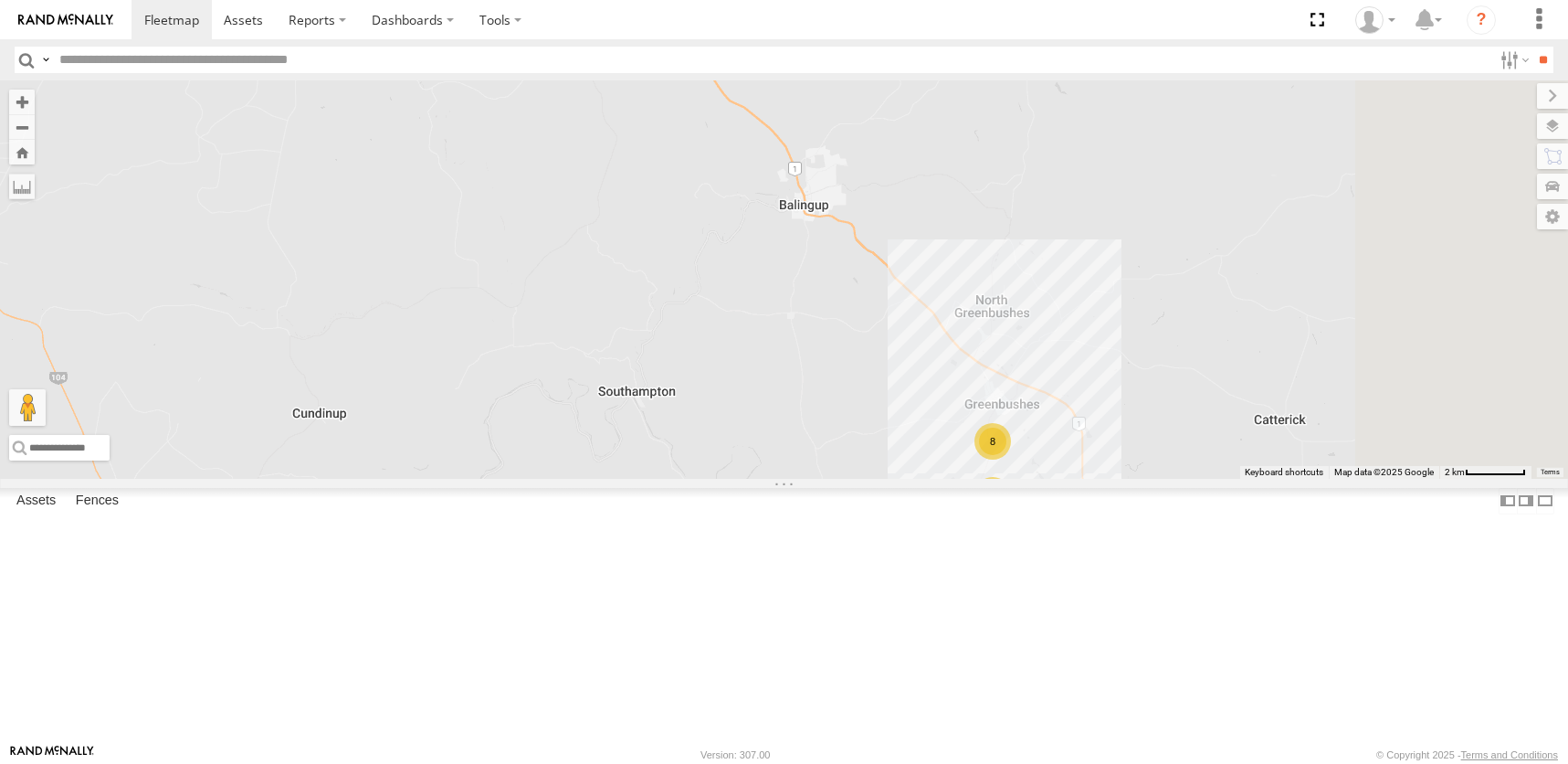
drag, startPoint x: 1182, startPoint y: 560, endPoint x: 933, endPoint y: 444, distance: 274.7
click at [941, 452] on div "3 8" at bounding box center [784, 278] width 1568 height 397
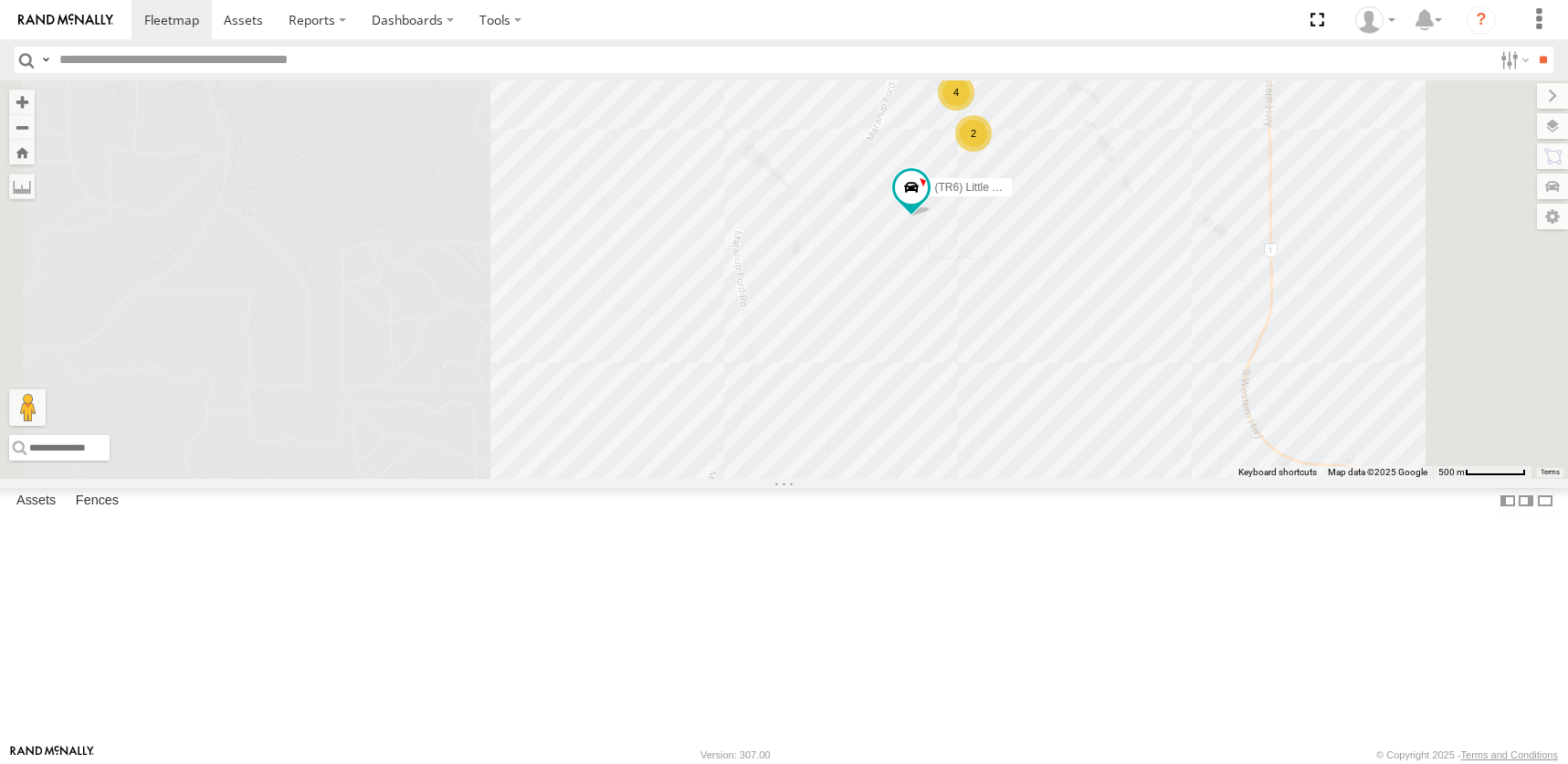
click at [770, 369] on div "(TR6) Little Tipper (LV 27) Reeve Ute 2 4 (LV17) LWB Musso 2" at bounding box center [784, 278] width 1568 height 397
